Goal: Transaction & Acquisition: Download file/media

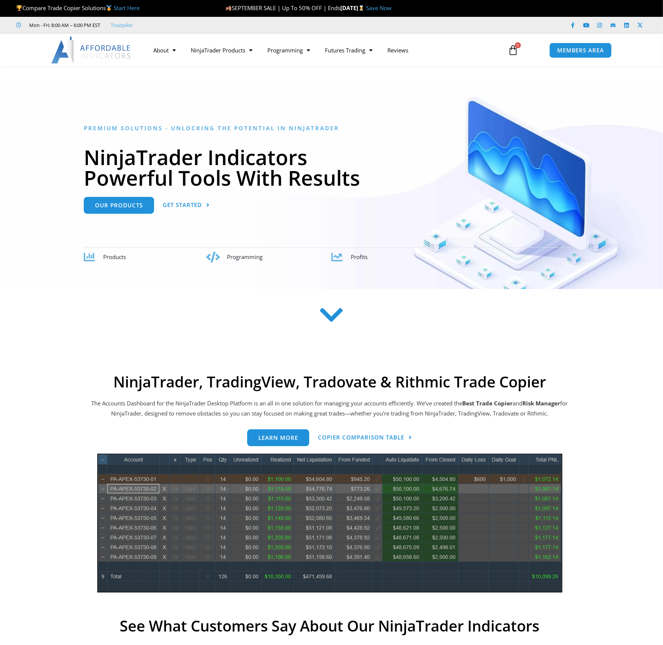
scroll to position [5900, 0]
click at [582, 52] on span "MEMBERS AREA" at bounding box center [580, 50] width 51 height 6
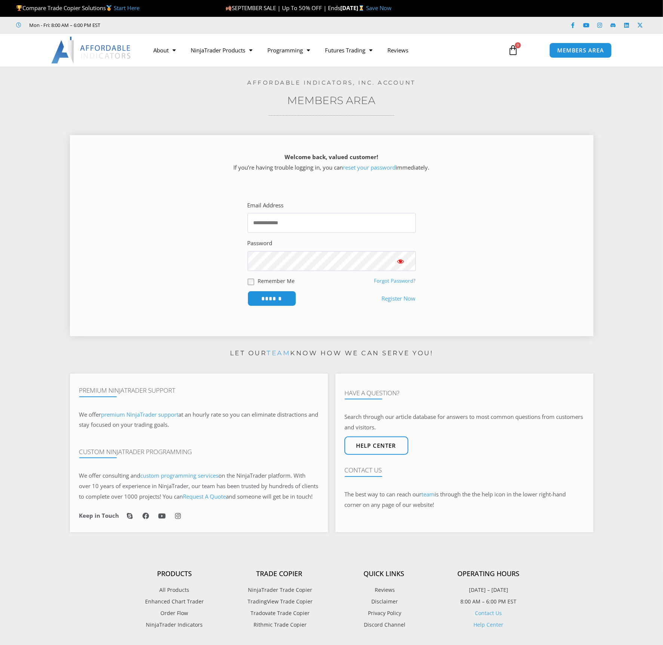
scroll to position [5900, 0]
click at [265, 278] on label "Remember Me" at bounding box center [276, 281] width 37 height 8
click at [276, 222] on input "Email Address" at bounding box center [332, 223] width 168 height 20
type input "**********"
click at [276, 296] on input "******" at bounding box center [271, 298] width 51 height 16
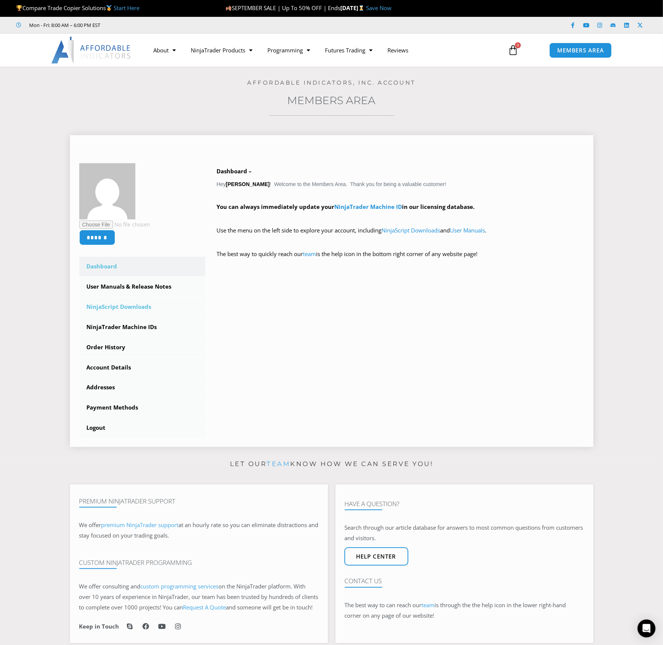
click at [134, 305] on link "NinjaScript Downloads" at bounding box center [142, 306] width 126 height 19
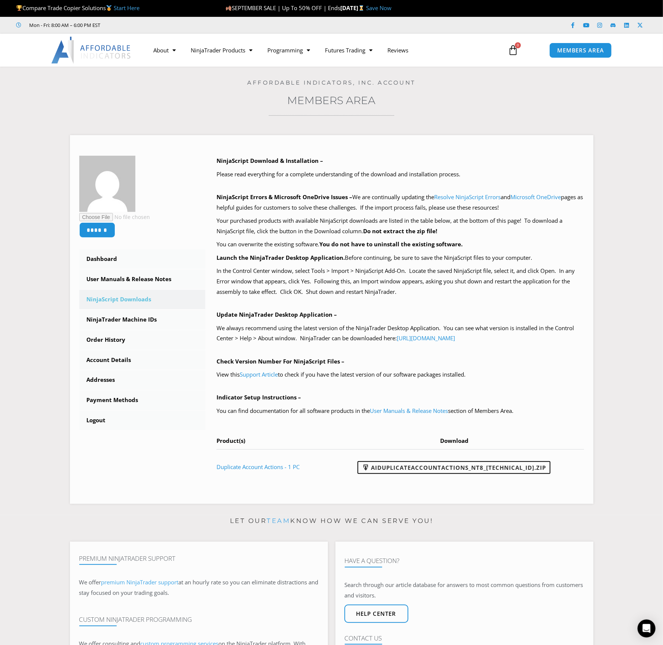
scroll to position [5900, 0]
click at [119, 261] on link "Dashboard" at bounding box center [142, 258] width 126 height 19
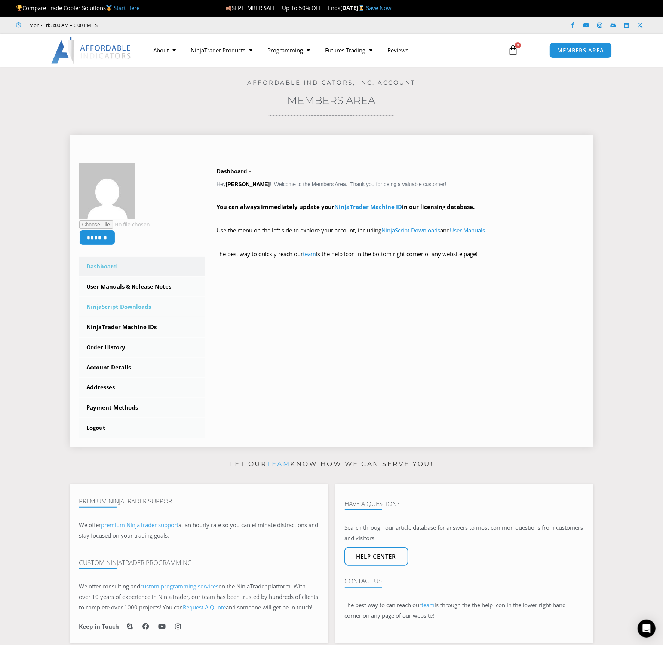
click at [142, 305] on link "NinjaScript Downloads" at bounding box center [142, 306] width 126 height 19
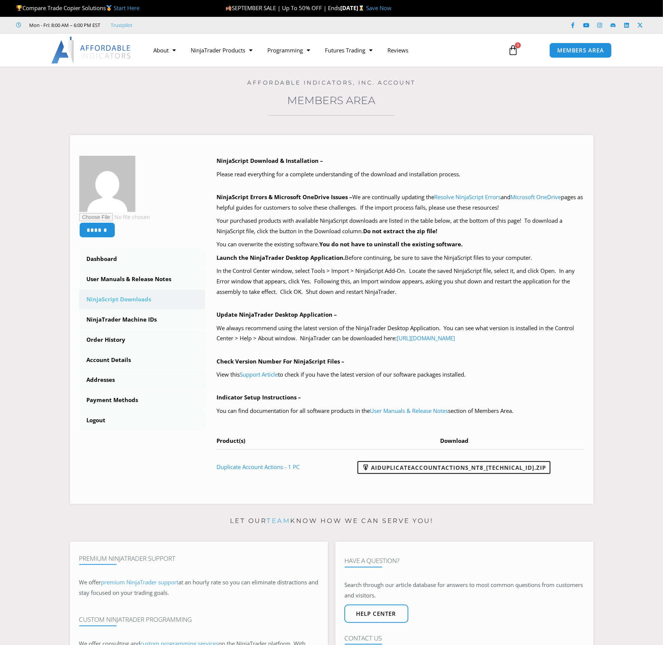
scroll to position [5900, 0]
click at [267, 464] on link "Duplicate Account Actions - 1 PC" at bounding box center [258, 466] width 83 height 7
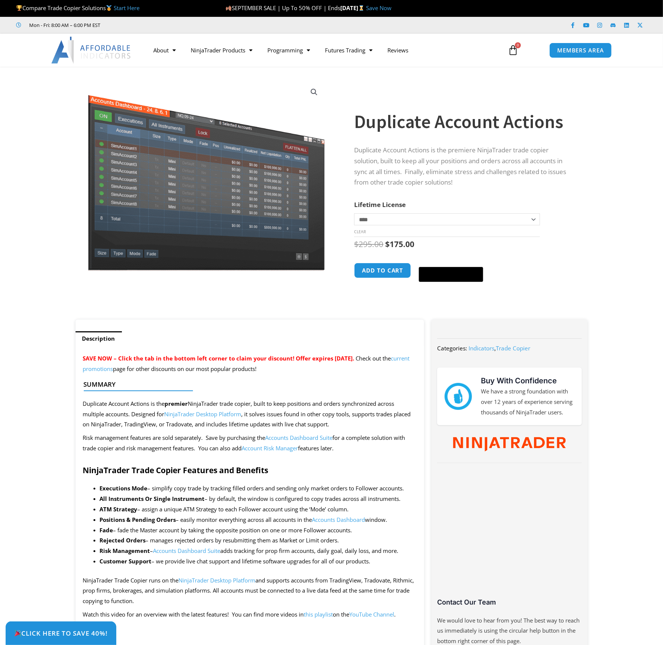
scroll to position [5900, 0]
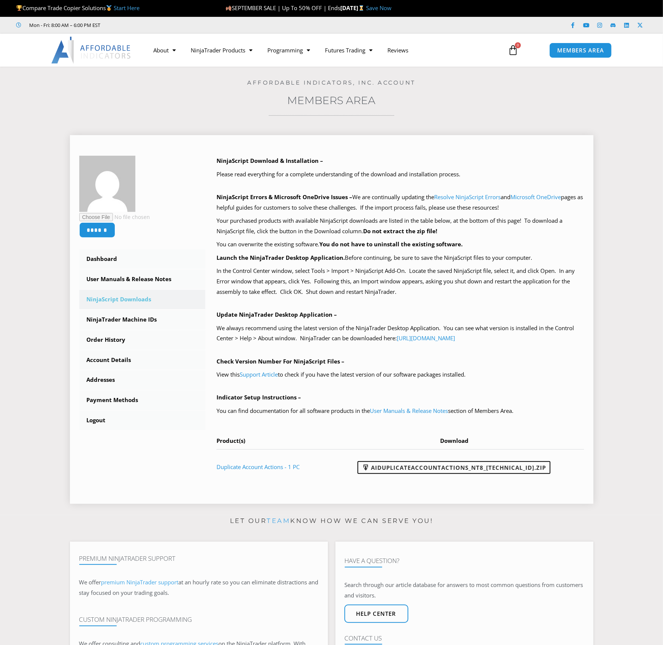
scroll to position [5900, 0]
click at [454, 465] on link "AIDuplicateAccountActions_NT8_25.9.24.1.zip" at bounding box center [454, 467] width 193 height 13
click at [405, 306] on div "NinjaScript Download & Installation – Please read everything for a complete und…" at bounding box center [401, 320] width 368 height 328
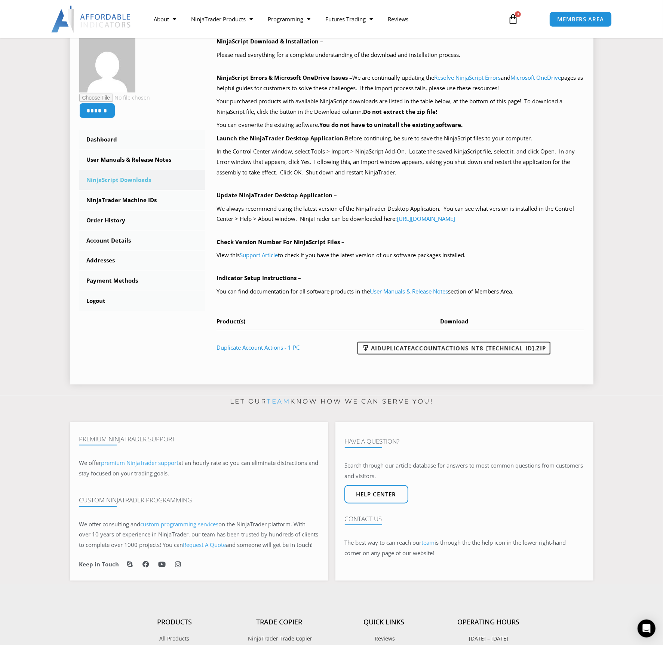
scroll to position [112, 0]
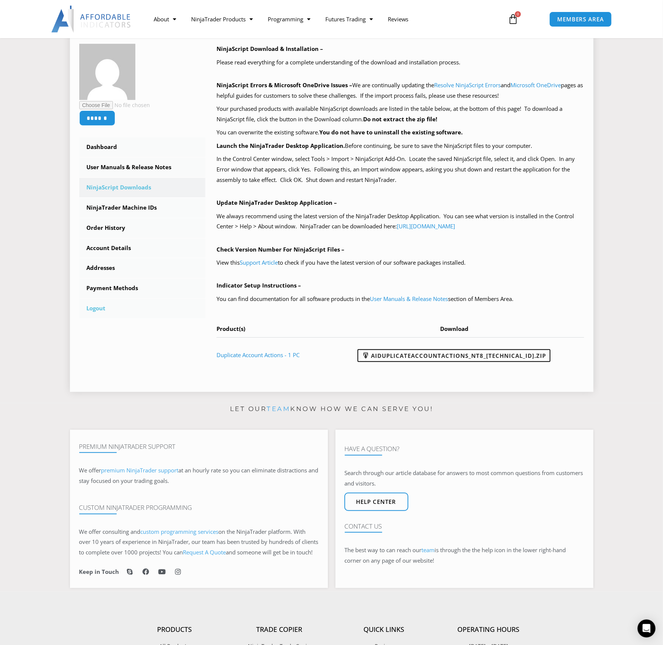
click at [92, 306] on link "Logout" at bounding box center [142, 308] width 126 height 19
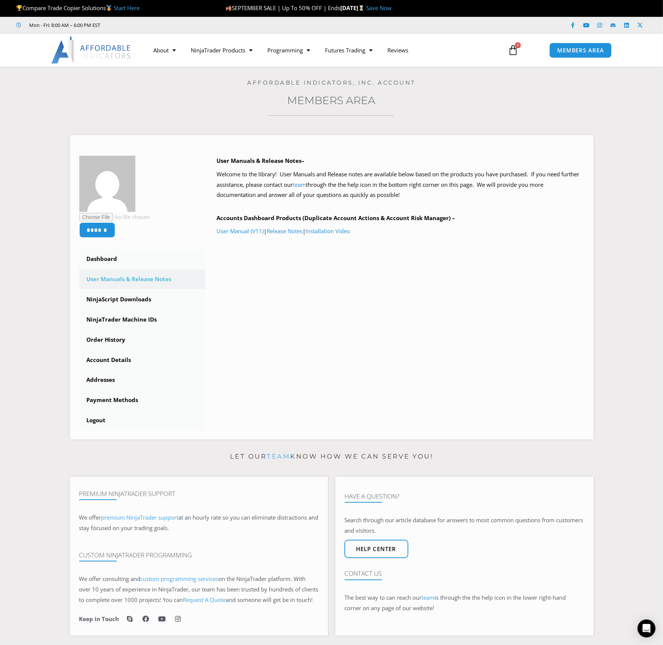
scroll to position [5900, 0]
click at [248, 230] on link "User Manual (V11)" at bounding box center [240, 230] width 47 height 7
click at [106, 260] on link "Dashboard" at bounding box center [142, 258] width 126 height 19
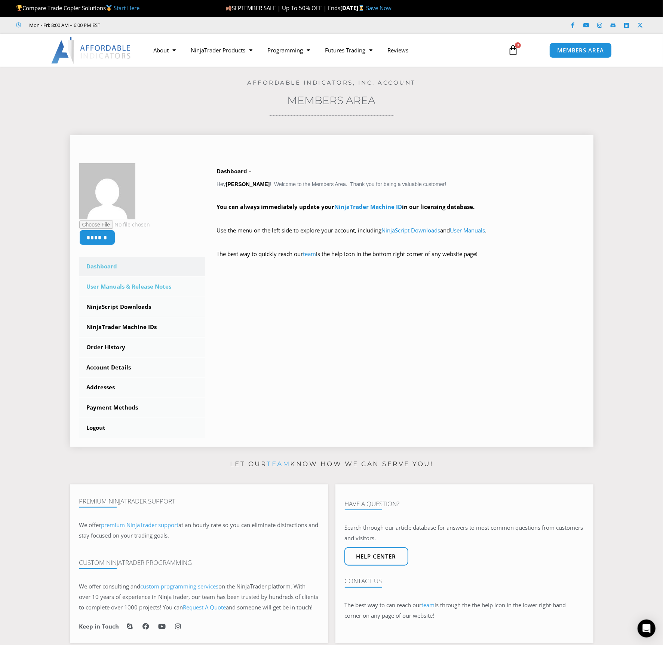
click at [135, 287] on link "User Manuals & Release Notes" at bounding box center [142, 286] width 126 height 19
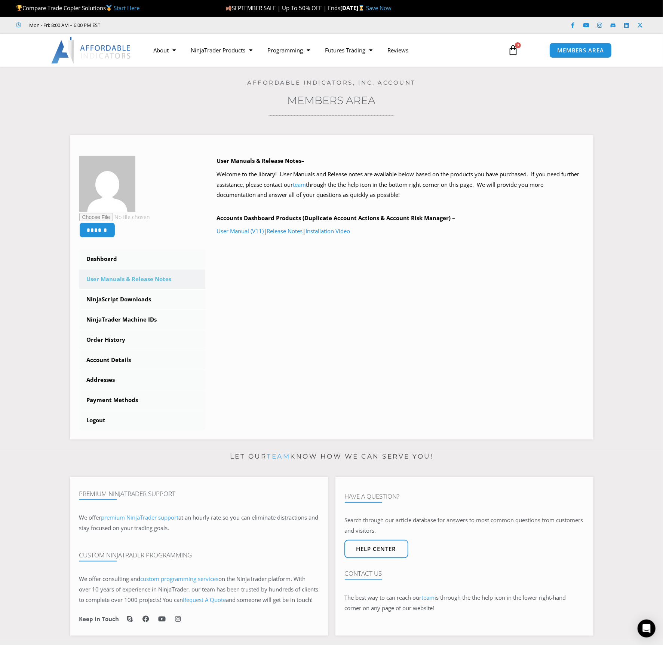
scroll to position [5900, 0]
